Goal: Task Accomplishment & Management: Manage account settings

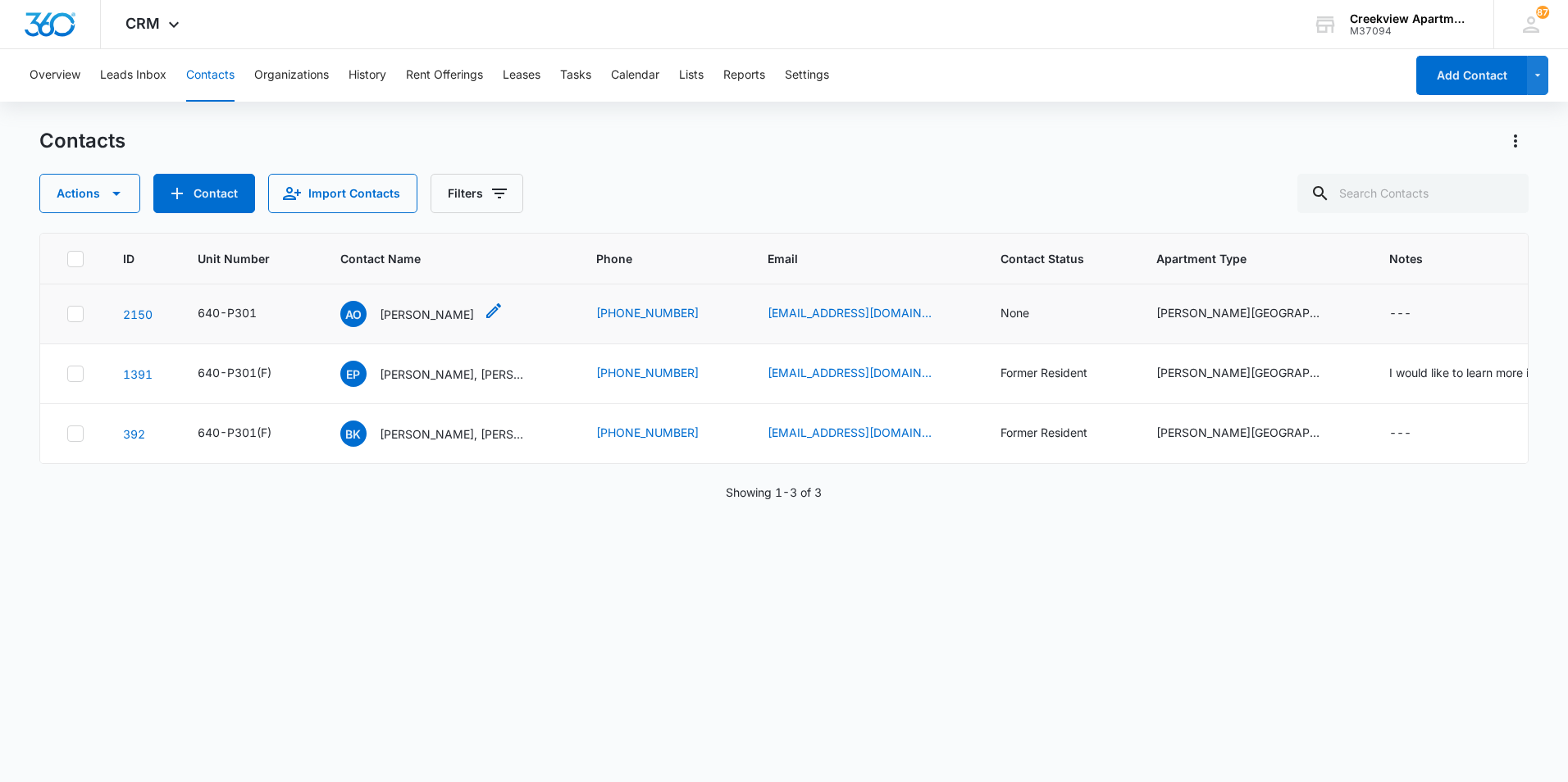
click at [450, 316] on p "[PERSON_NAME]" at bounding box center [427, 314] width 94 height 17
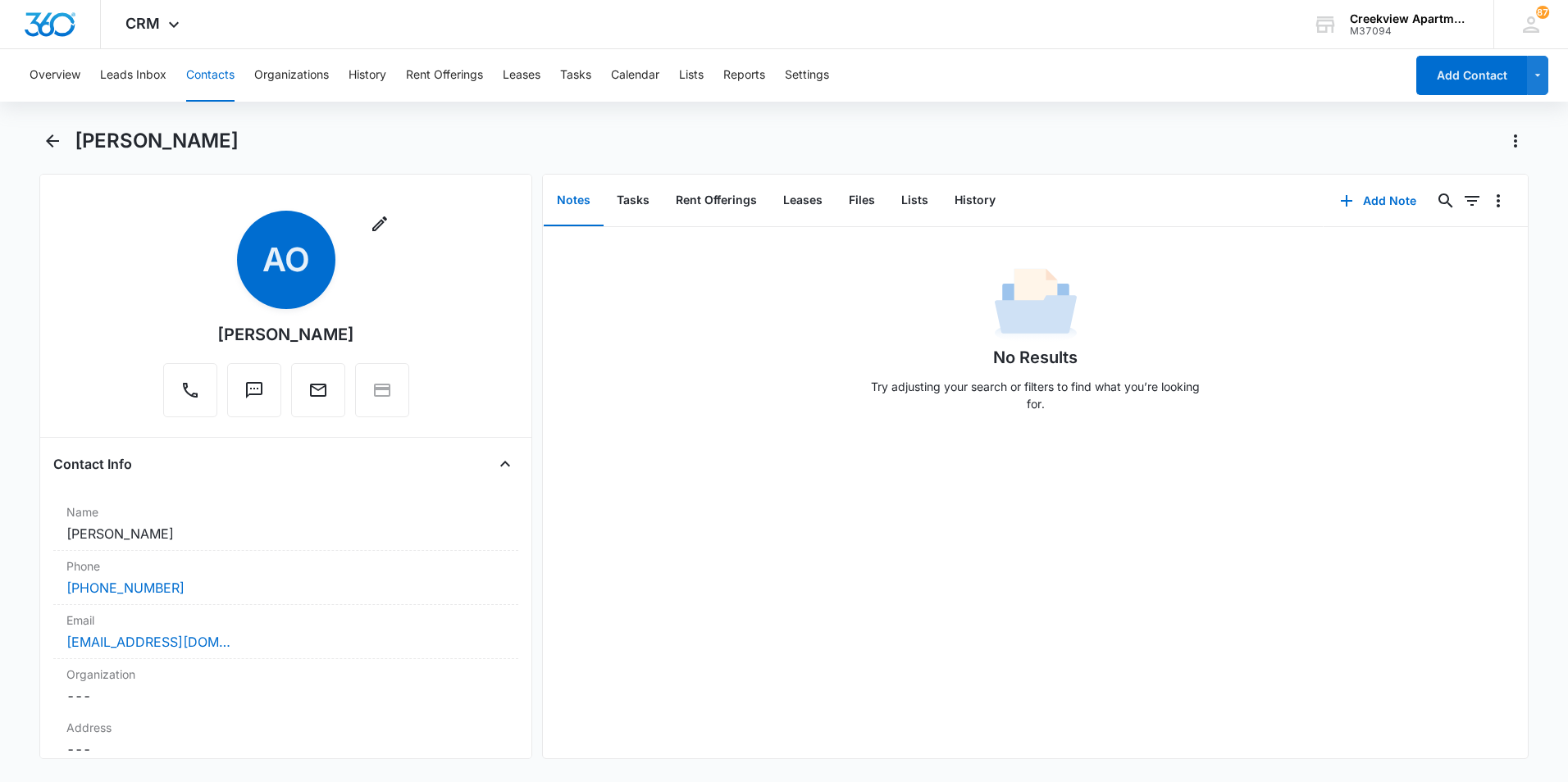
click at [57, 127] on div "Overview Leads Inbox Contacts Organizations History Rent Offerings Leases Tasks…" at bounding box center [784, 414] width 1568 height 730
click at [52, 144] on icon "Back" at bounding box center [53, 141] width 20 height 20
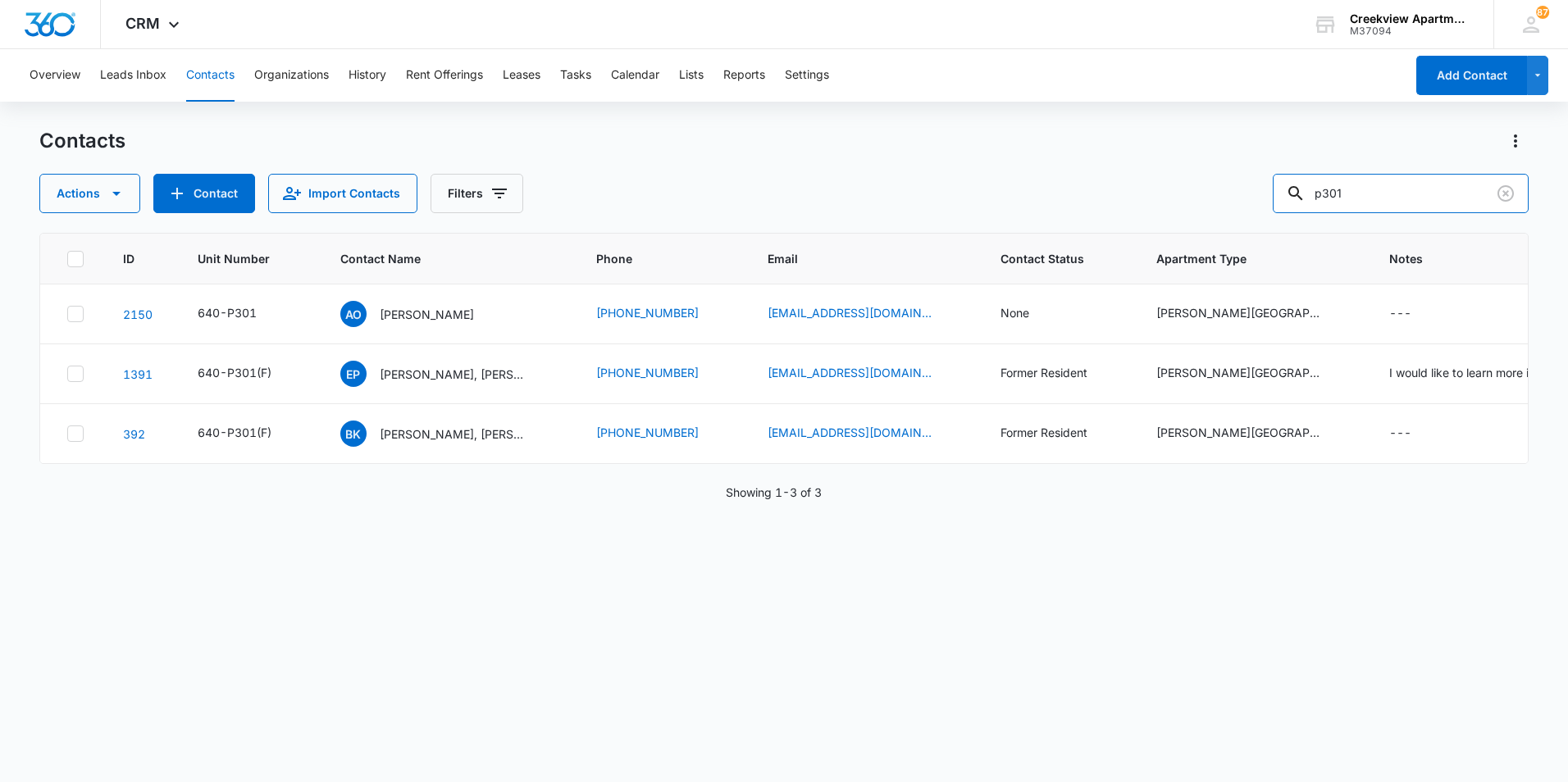
click at [1287, 188] on div "Actions Contact Import Contacts Filters p301" at bounding box center [783, 193] width 1489 height 39
type input "f200"
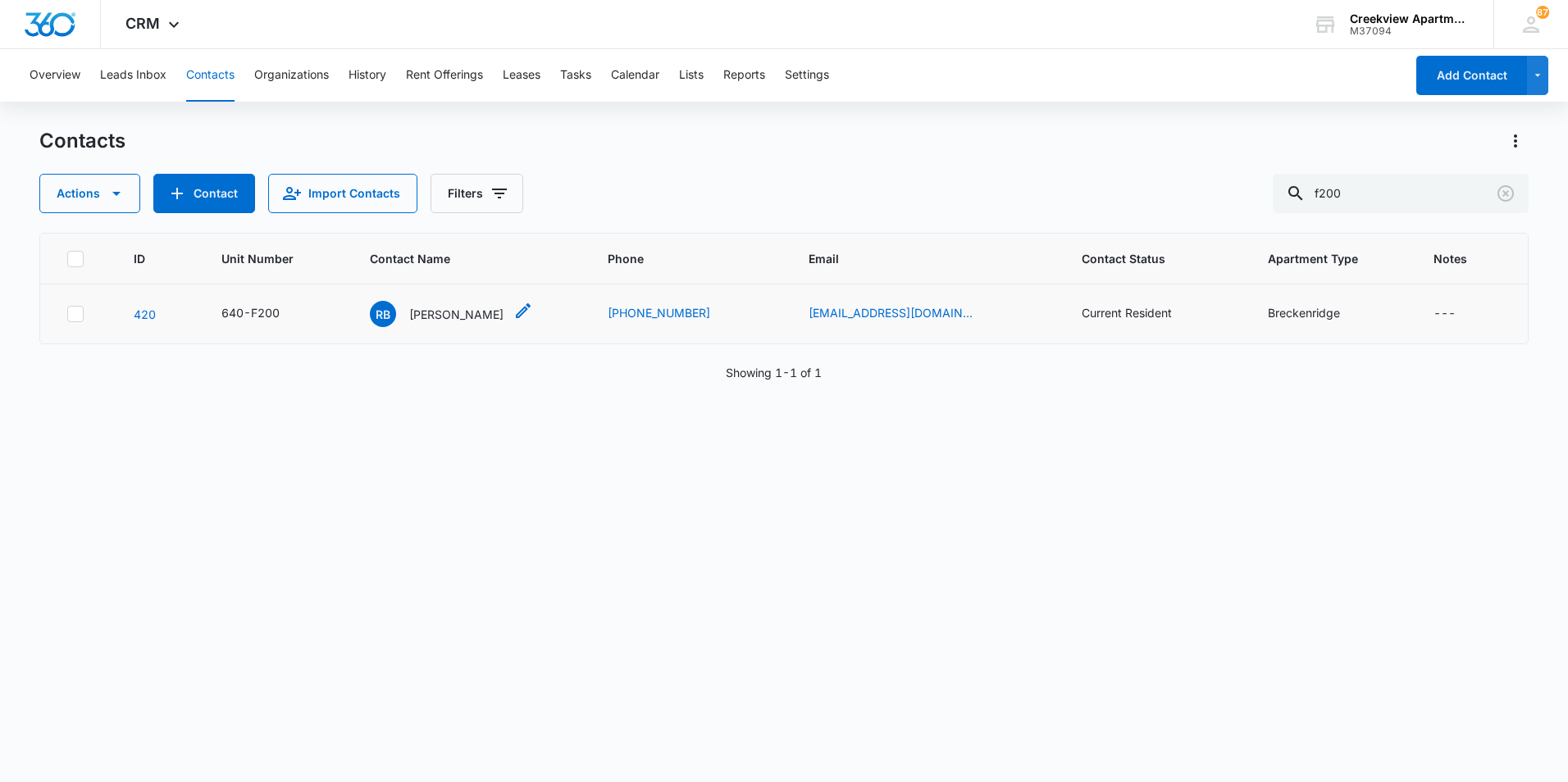
click at [449, 321] on p "[PERSON_NAME]" at bounding box center [456, 314] width 94 height 17
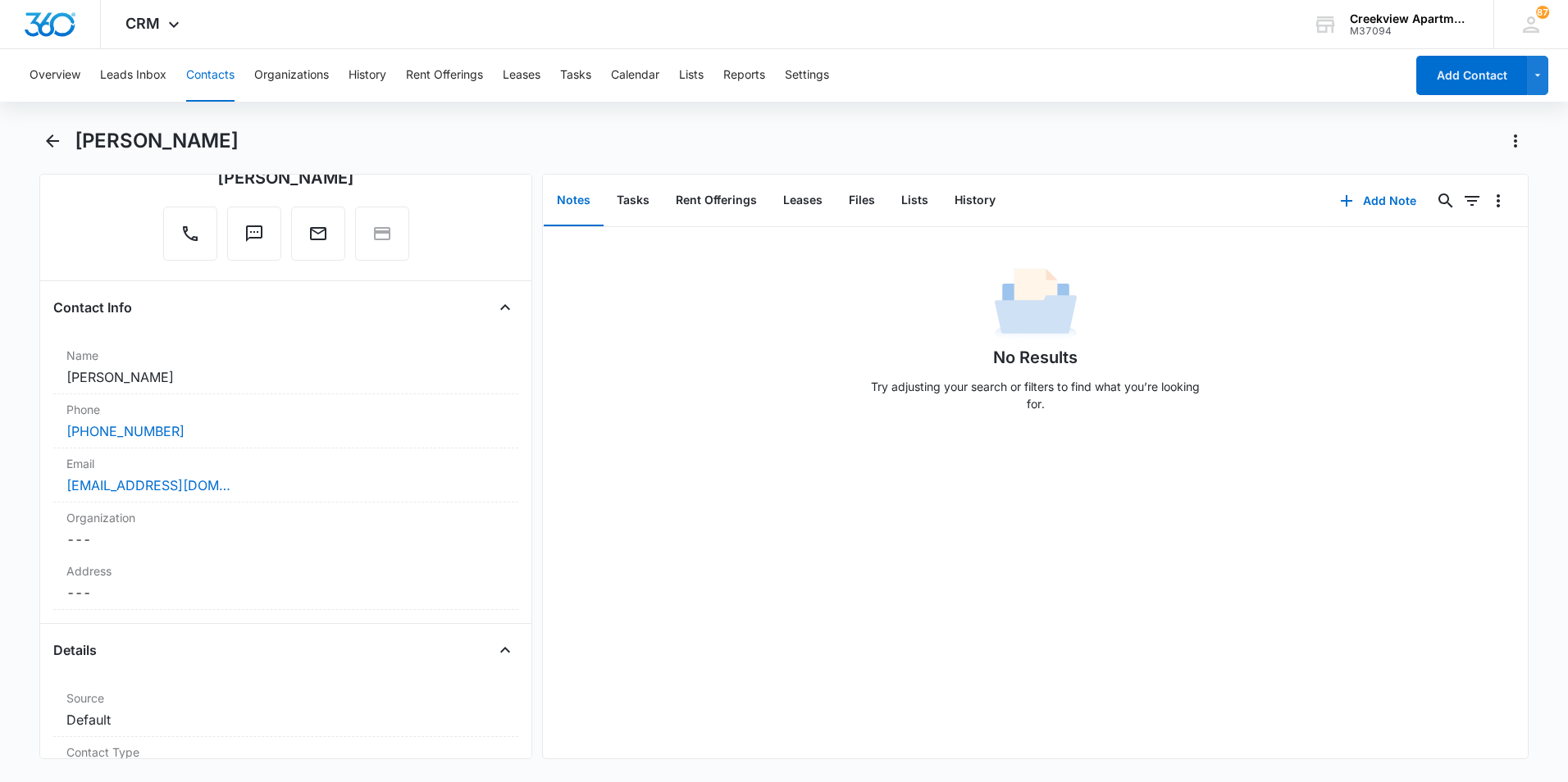
scroll to position [246, 0]
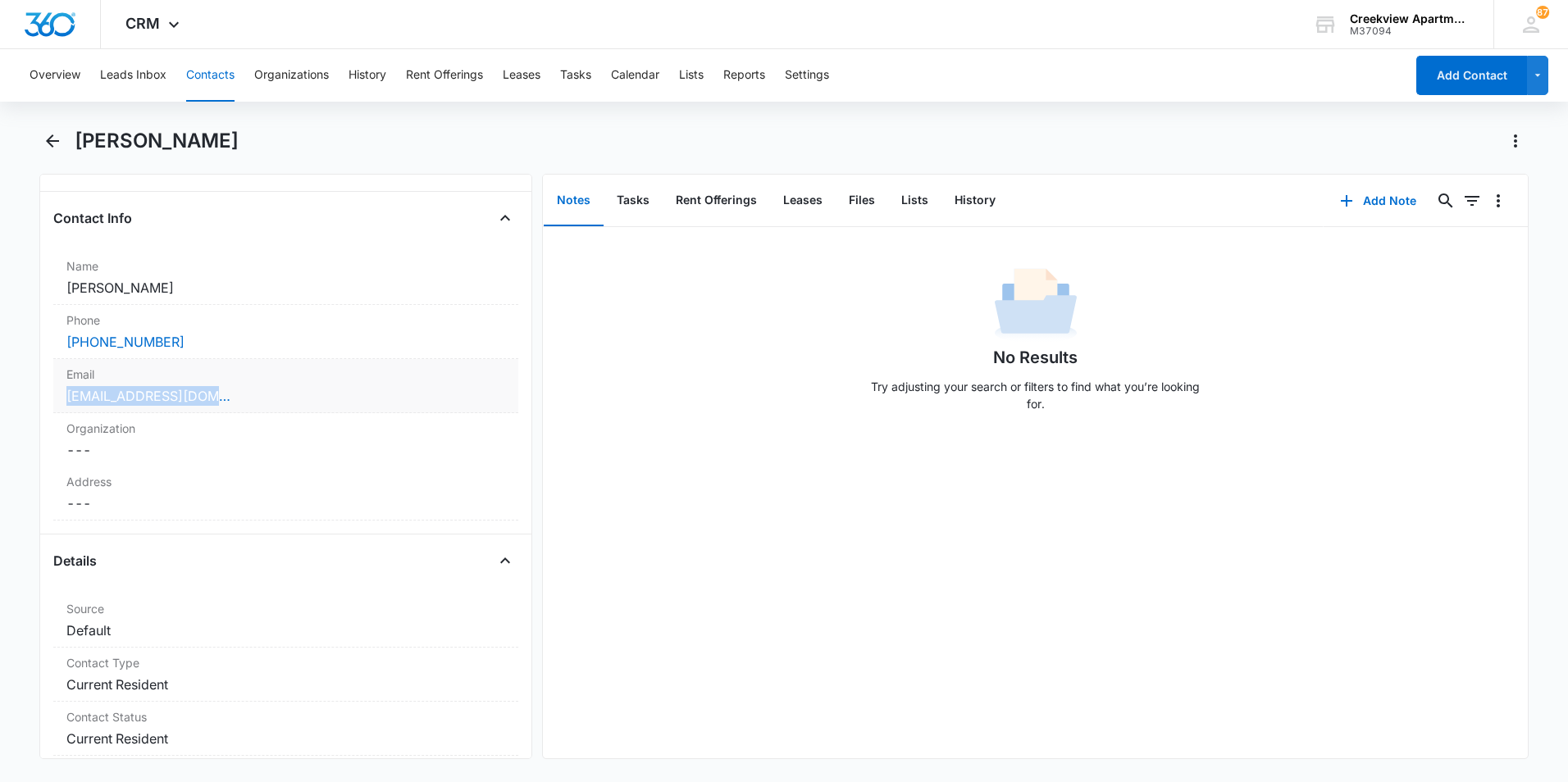
drag, startPoint x: 198, startPoint y: 401, endPoint x: 62, endPoint y: 400, distance: 136.1
click at [62, 400] on div "Email Cancel Save Changes [EMAIL_ADDRESS][DOMAIN_NAME]" at bounding box center [285, 386] width 465 height 54
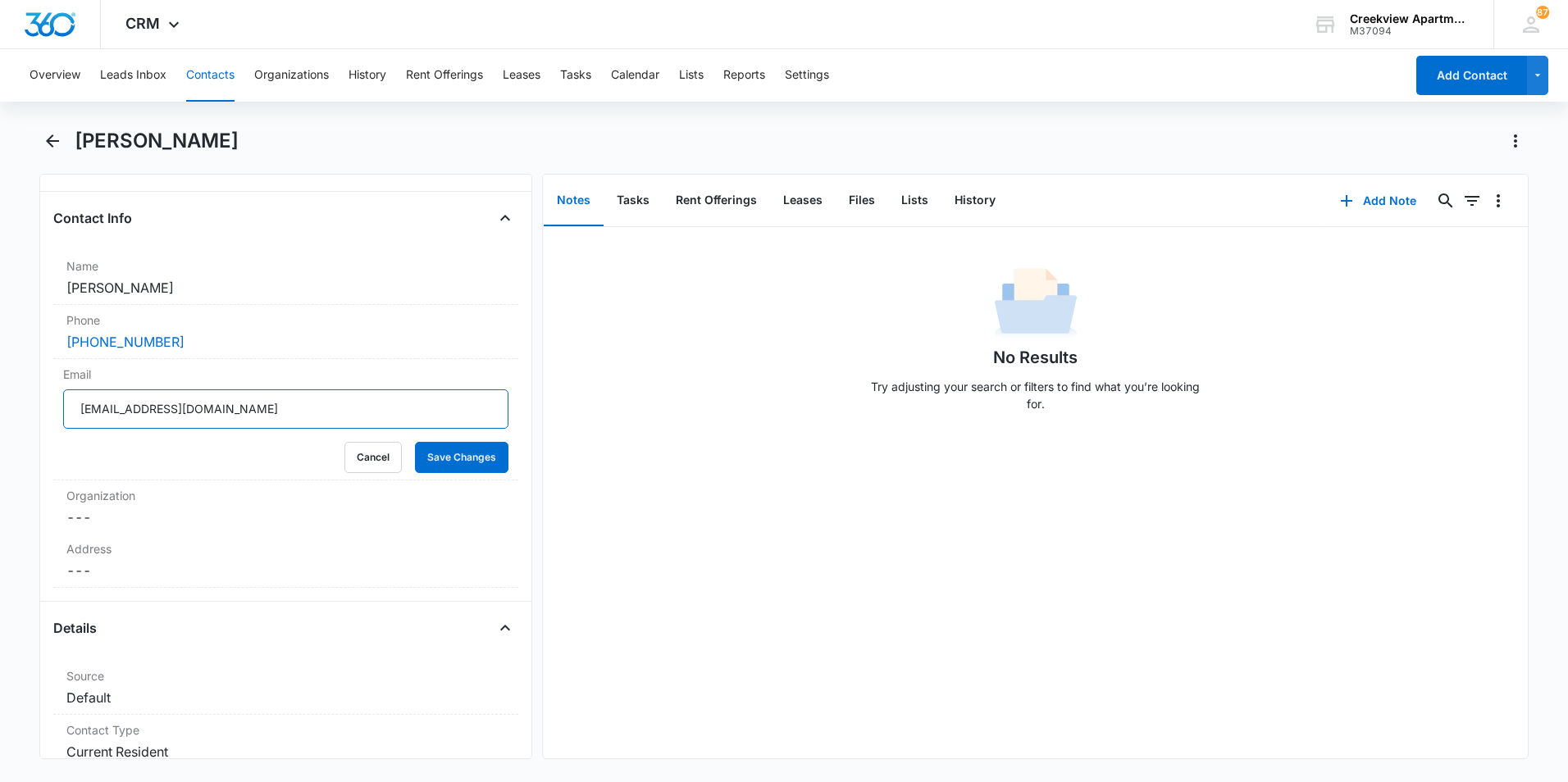
drag, startPoint x: 226, startPoint y: 412, endPoint x: 50, endPoint y: 408, distance: 176.4
click at [50, 408] on div "Remove RB [PERSON_NAME] Contact Info Name Cancel Save Changes [PERSON_NAME] Pho…" at bounding box center [285, 467] width 493 height 586
click at [358, 462] on button "Cancel" at bounding box center [372, 457] width 57 height 31
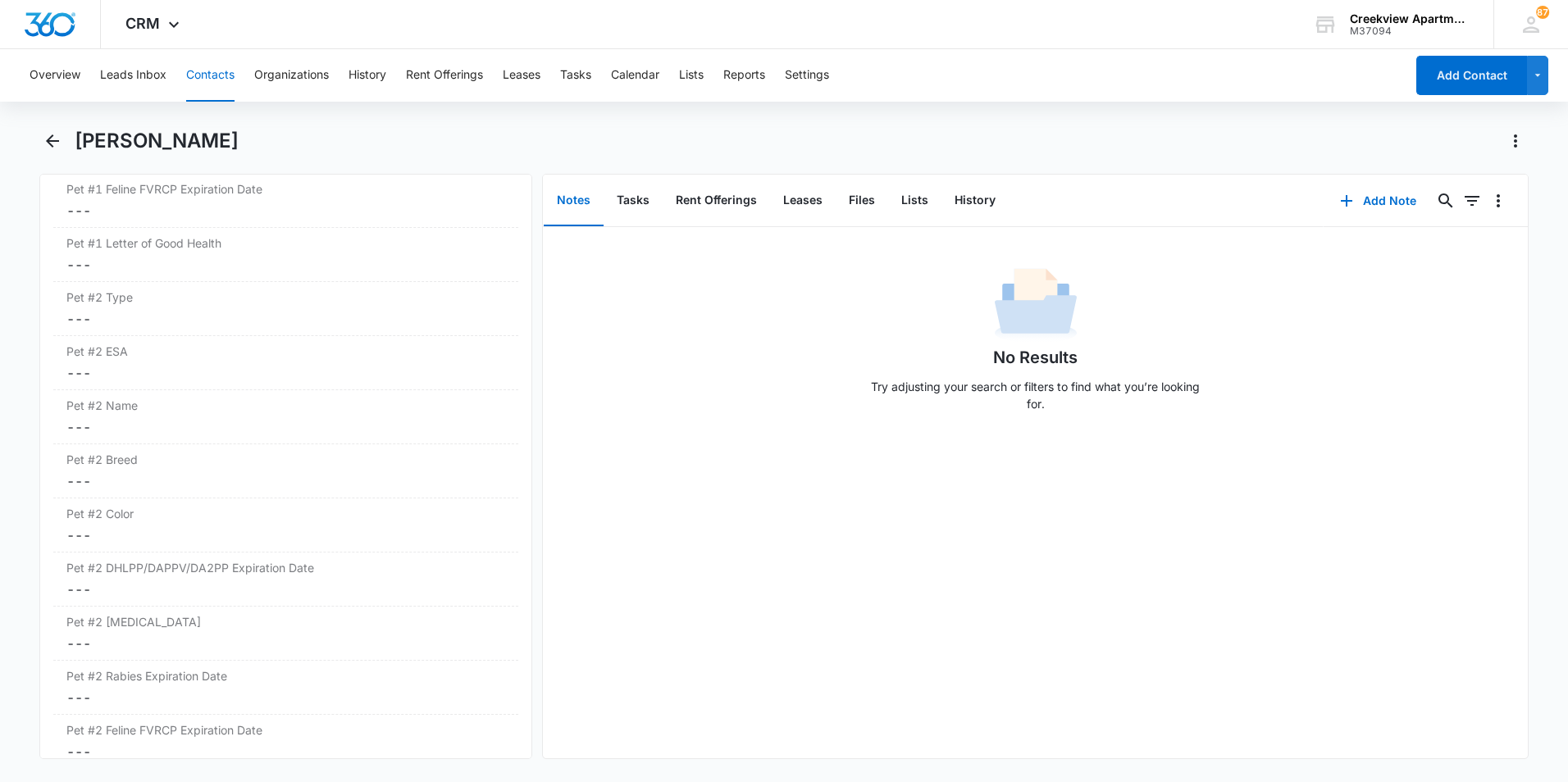
scroll to position [3444, 0]
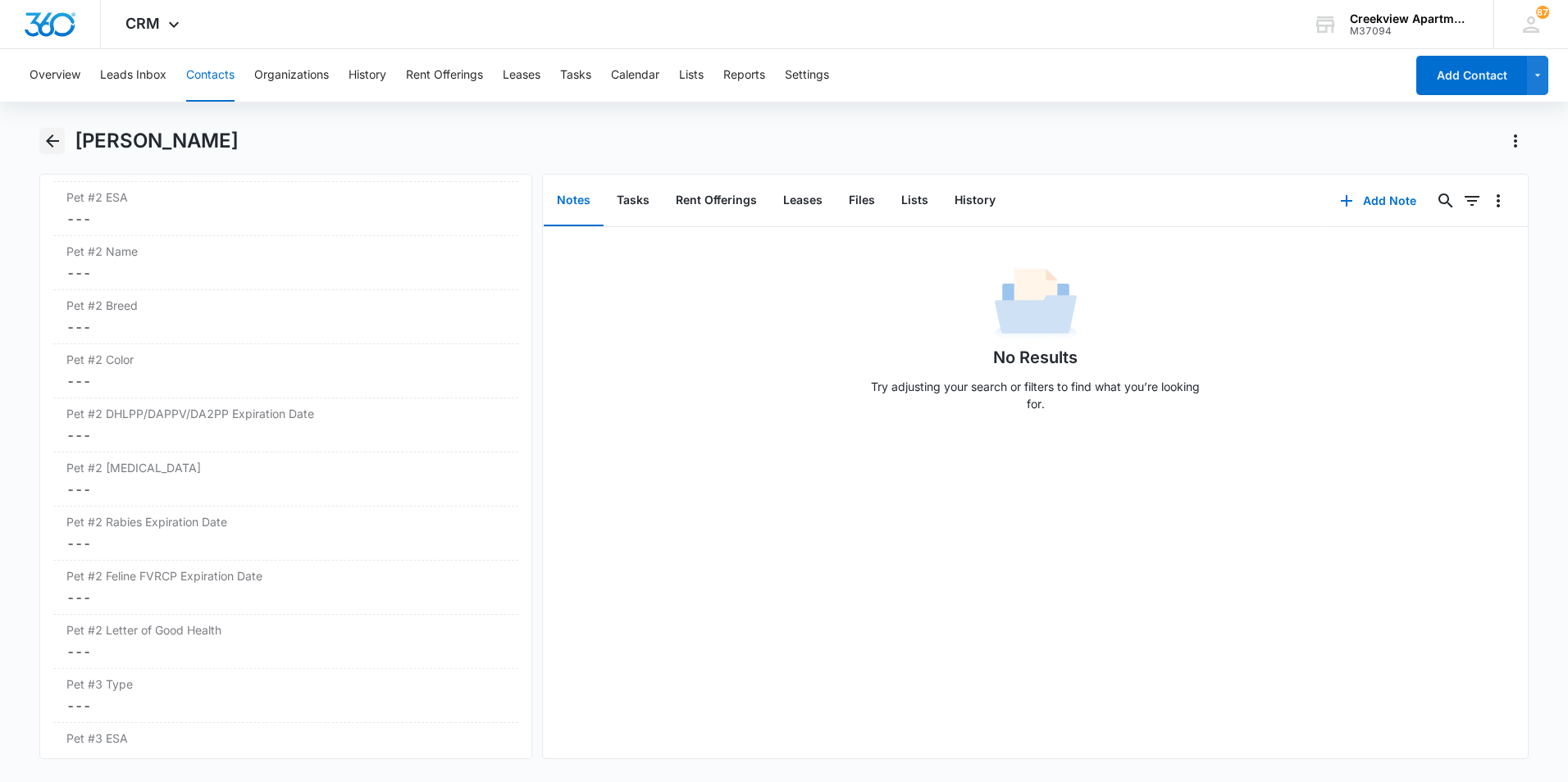
click at [56, 140] on icon "Back" at bounding box center [52, 140] width 13 height 13
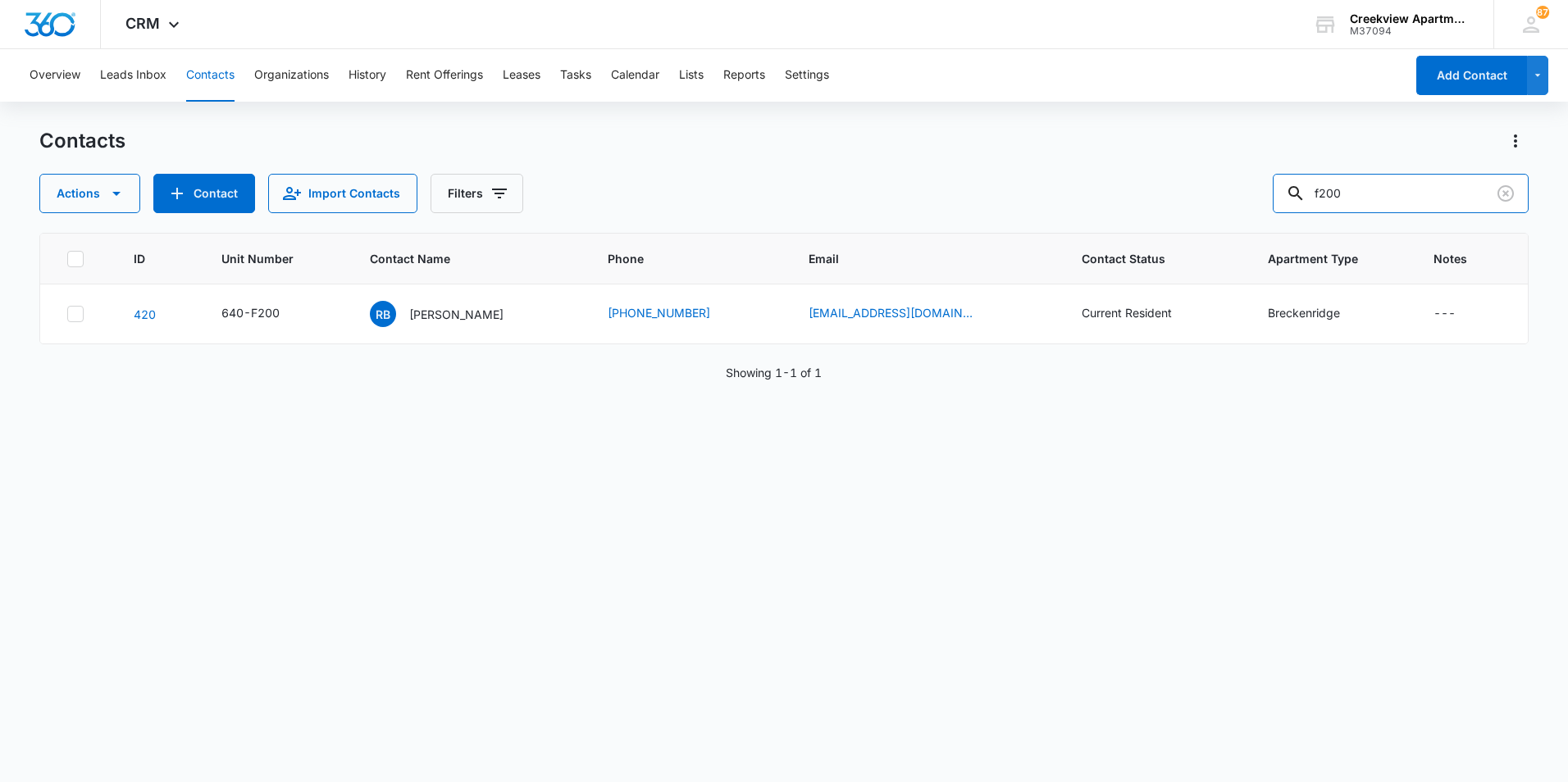
click at [1271, 181] on div "Actions Contact Import Contacts Filters f200" at bounding box center [783, 193] width 1489 height 39
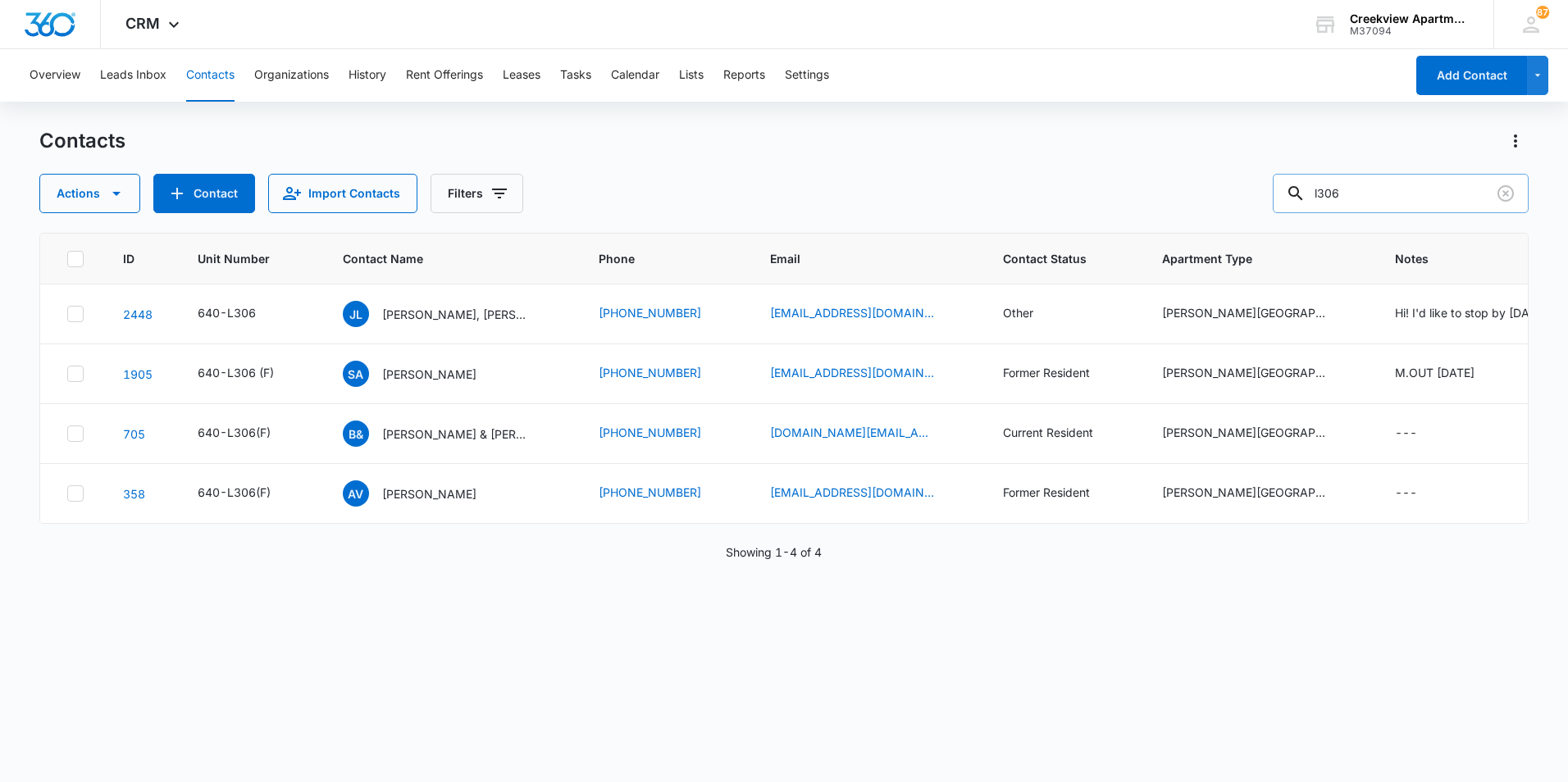
drag, startPoint x: 1432, startPoint y: 191, endPoint x: 1302, endPoint y: 196, distance: 130.5
click at [1302, 196] on div "l306" at bounding box center [1401, 193] width 256 height 39
type input "[PERSON_NAME]"
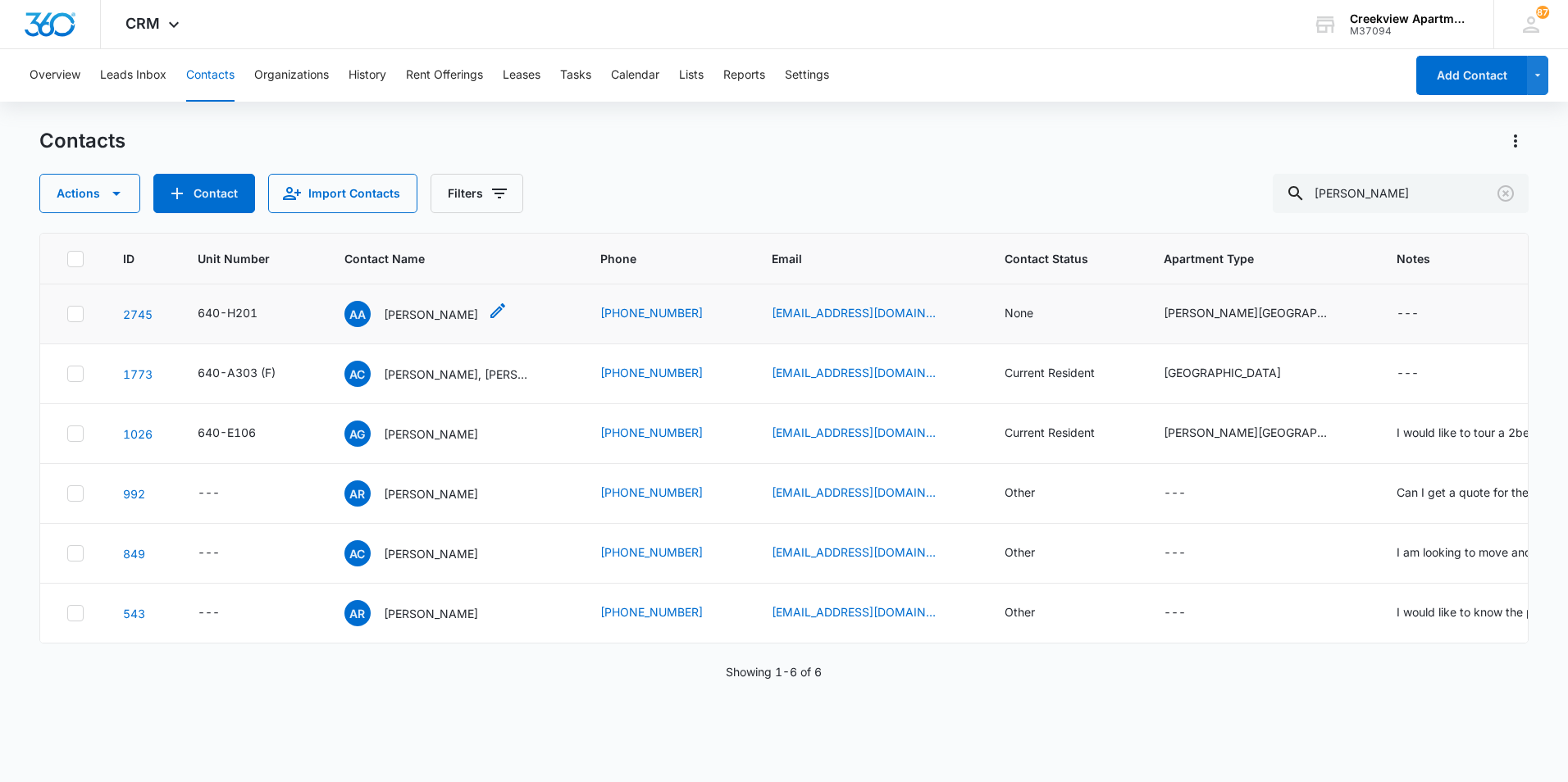
click at [421, 310] on p "[PERSON_NAME]" at bounding box center [431, 314] width 94 height 17
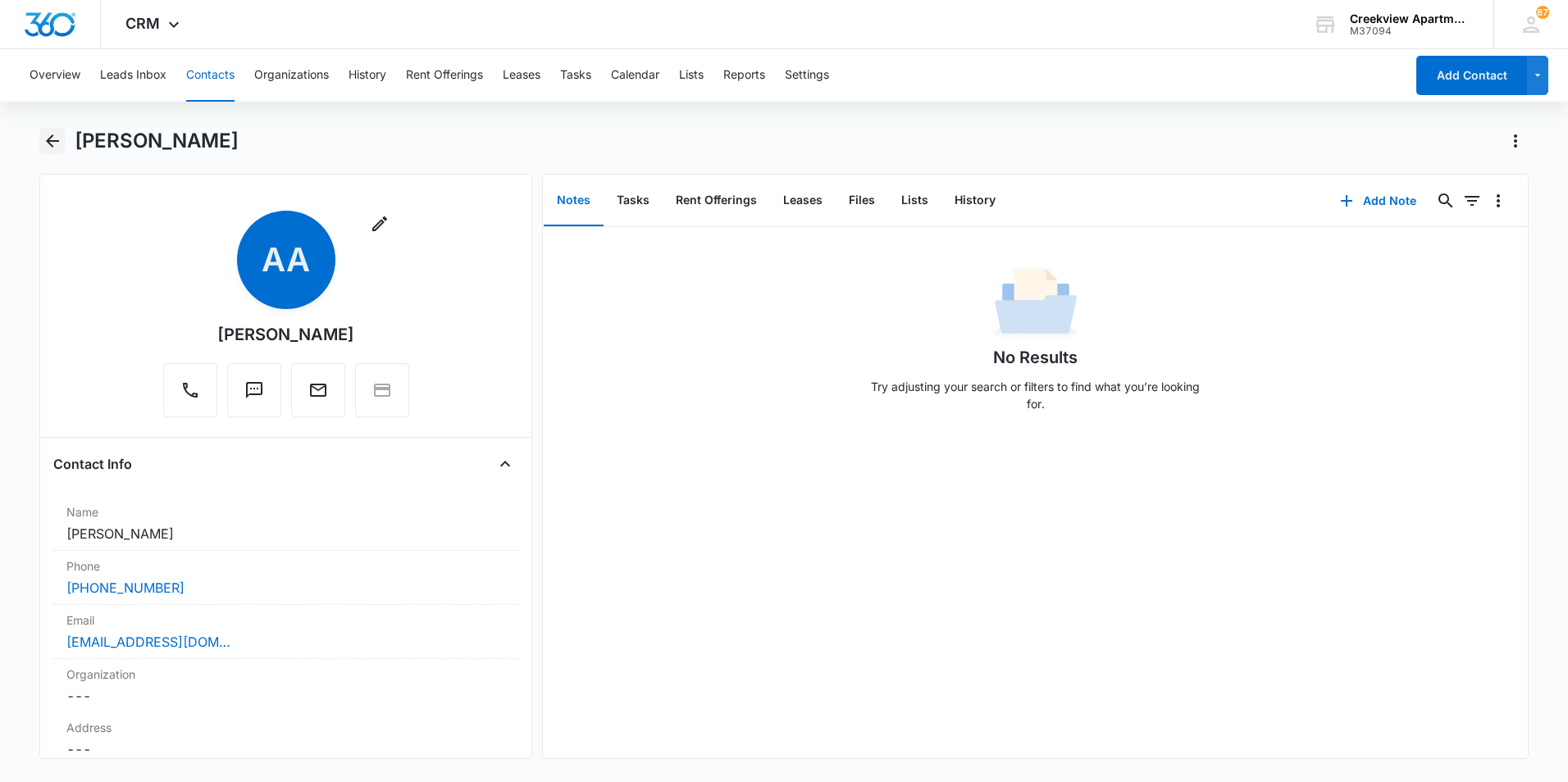
drag, startPoint x: 53, startPoint y: 137, endPoint x: 67, endPoint y: 134, distance: 14.2
click at [53, 137] on icon "Back" at bounding box center [53, 141] width 20 height 20
